Goal: Task Accomplishment & Management: Use online tool/utility

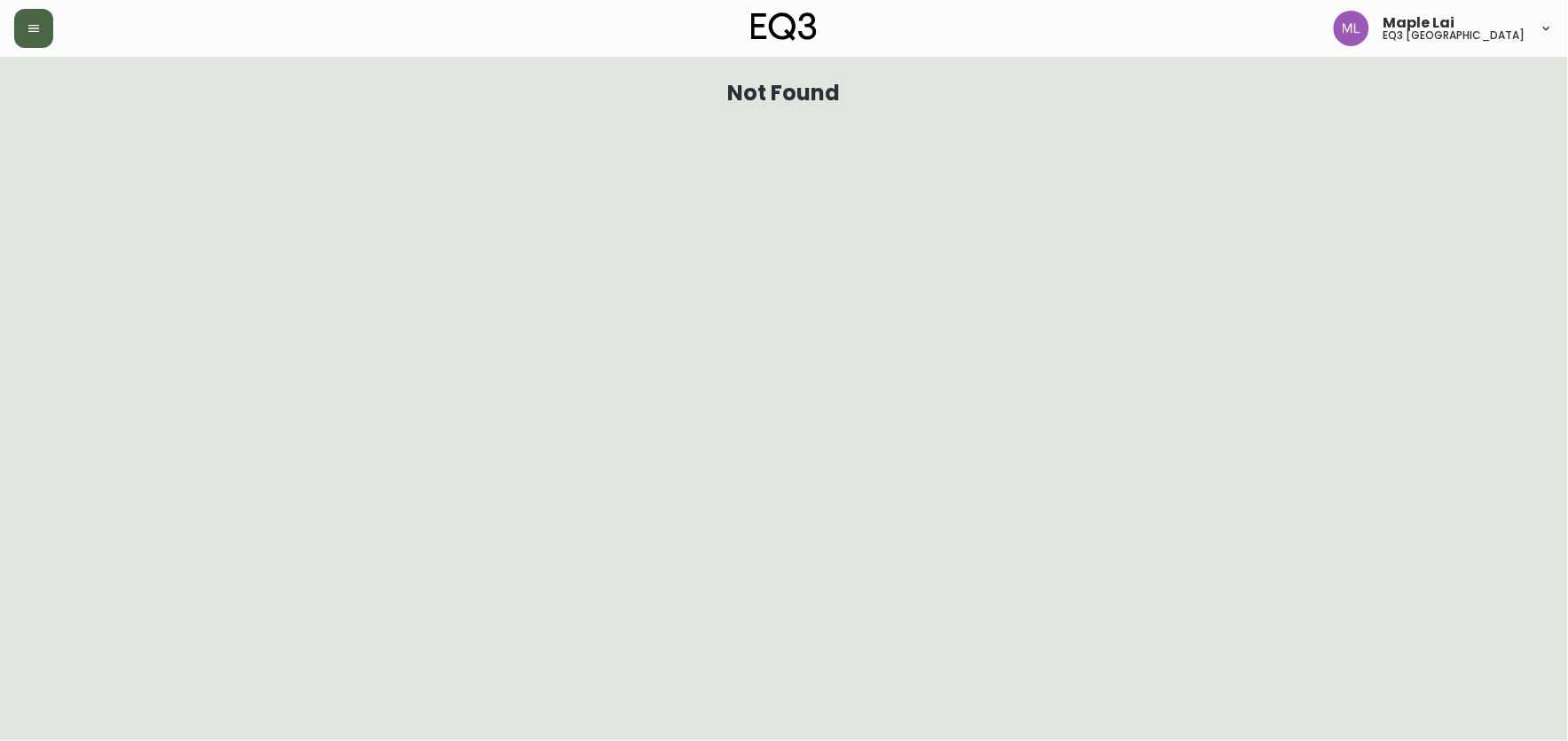
click at [32, 29] on icon "button" at bounding box center [34, 29] width 11 height 7
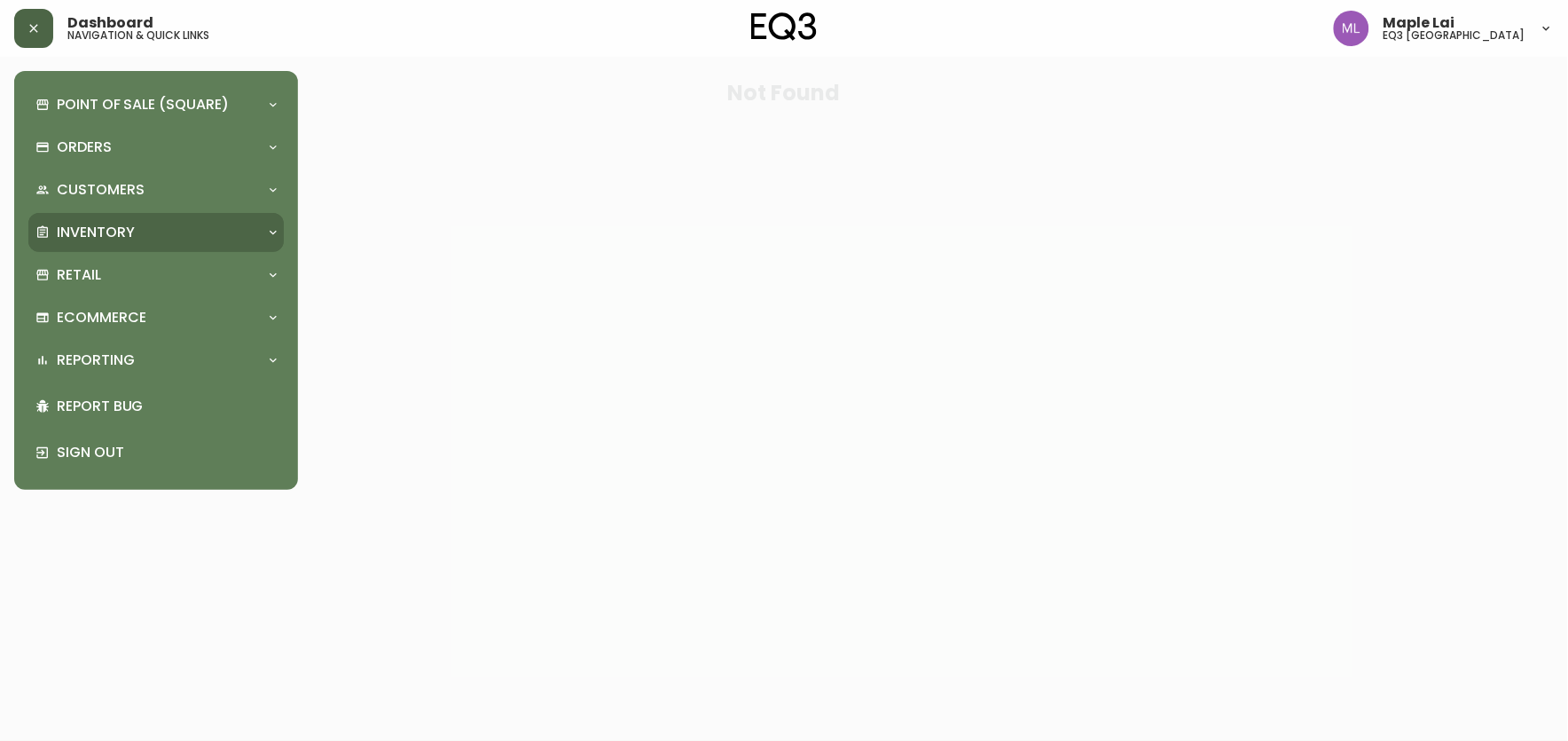
click at [81, 240] on p "Inventory" at bounding box center [95, 232] width 78 height 20
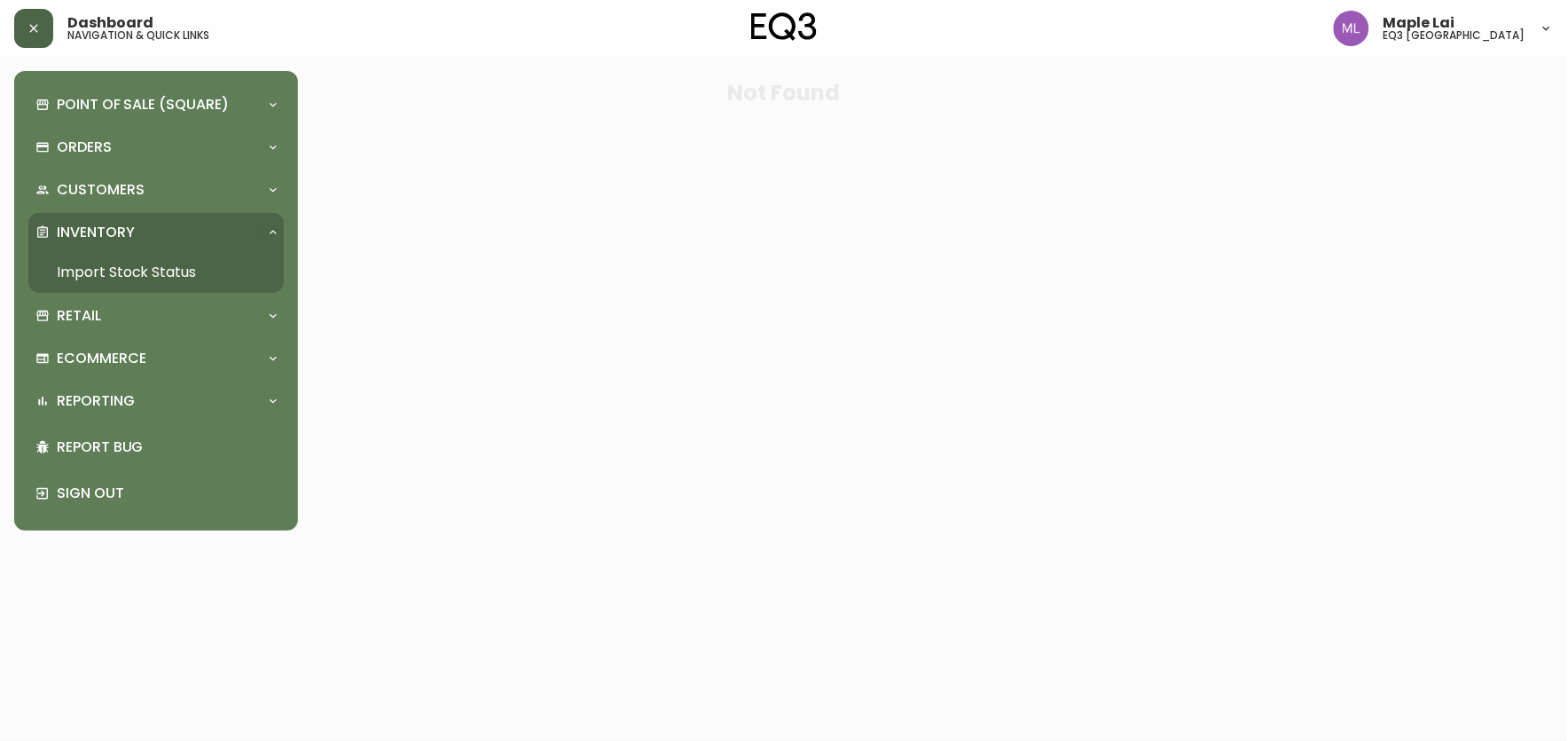
click at [111, 270] on link "Import Stock Status" at bounding box center [157, 272] width 256 height 41
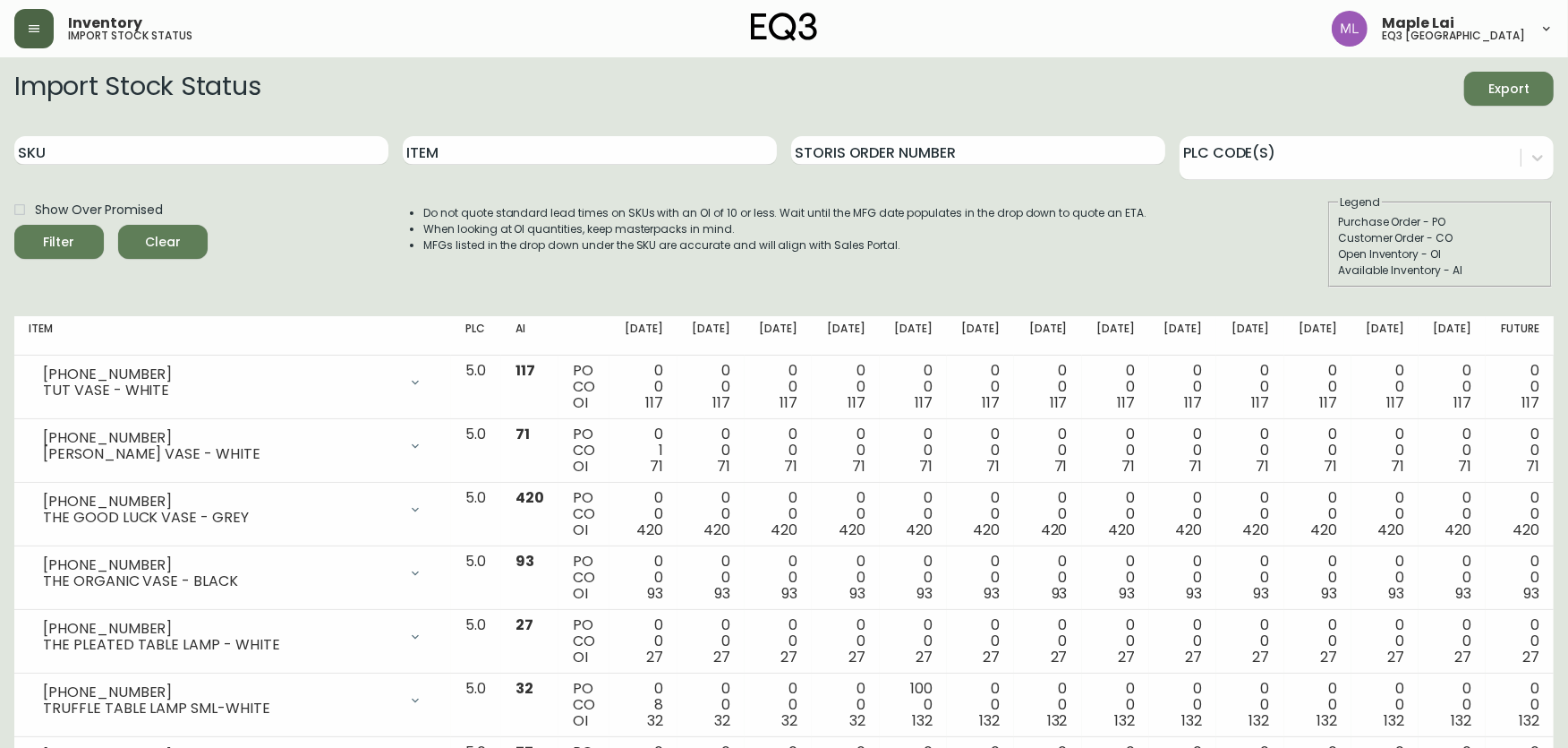
click at [253, 133] on div "SKU" at bounding box center [202, 151] width 374 height 58
click at [253, 140] on input "SKU" at bounding box center [202, 151] width 374 height 29
paste input "[PHONE_NUMBER]"
type input "[PHONE_NUMBER]"
click at [15, 224] on button "Filter" at bounding box center [59, 241] width 90 height 34
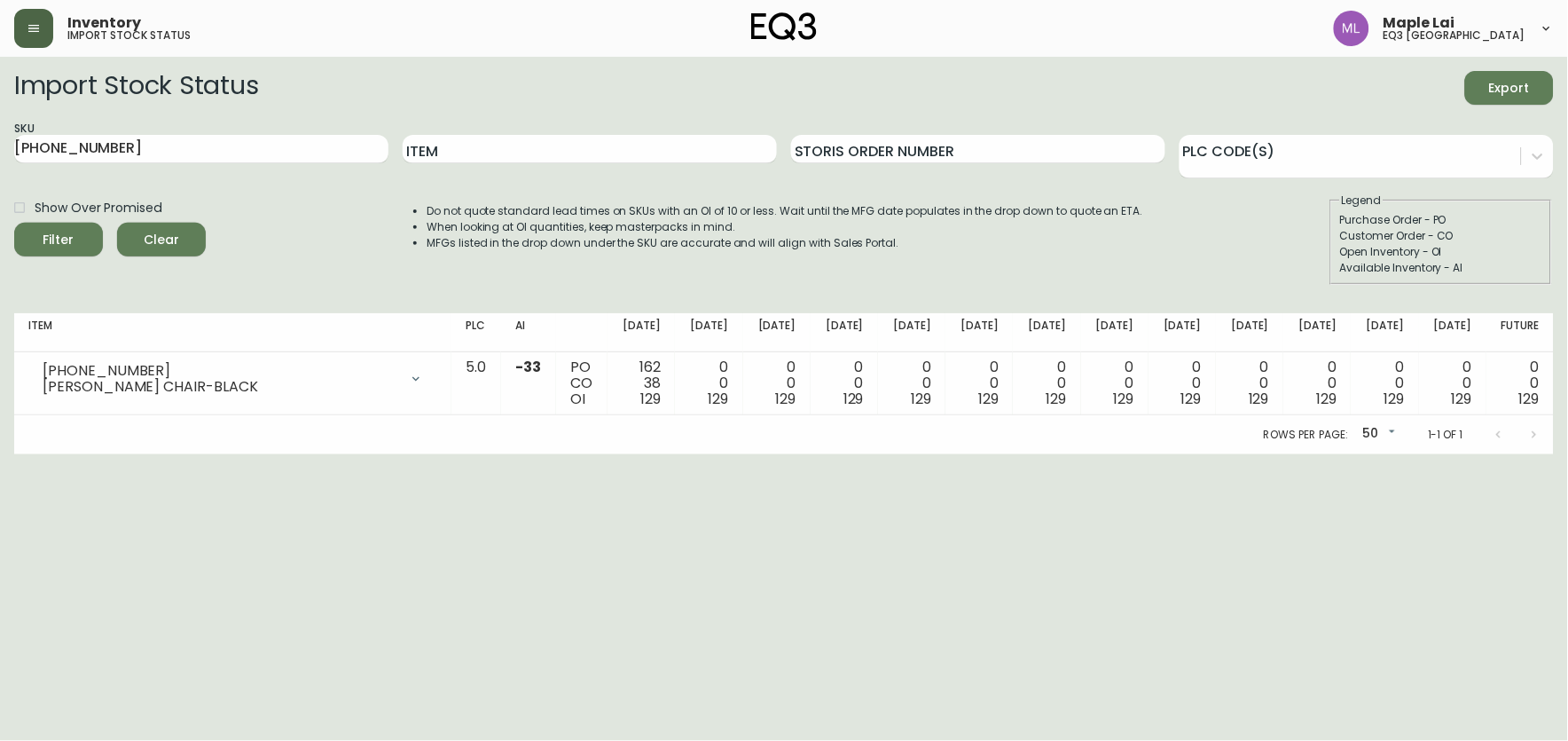
click at [84, 454] on html "Inventory import stock status Maple Lai eq3 [GEOGRAPHIC_DATA] Import Stock Stat…" at bounding box center [784, 227] width 1568 height 454
drag, startPoint x: 0, startPoint y: 511, endPoint x: 155, endPoint y: 267, distance: 289.1
click at [0, 454] on html "Inventory import stock status Maple Lai eq3 [GEOGRAPHIC_DATA] Import Stock Stat…" at bounding box center [784, 227] width 1568 height 454
